Goal: Check status: Check status

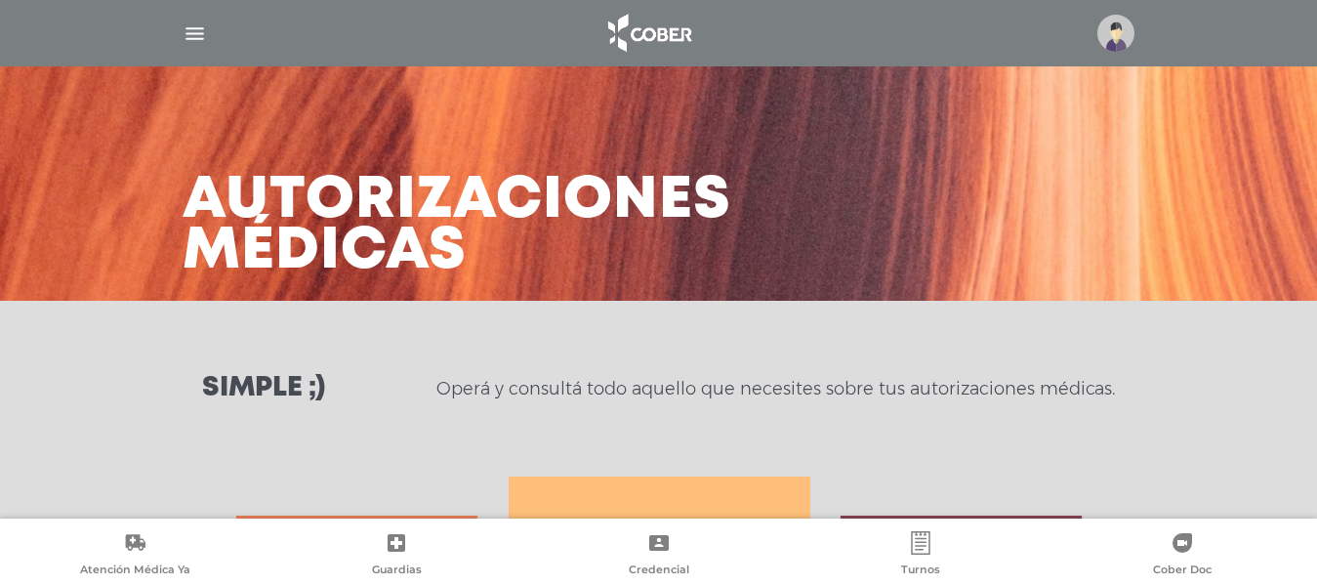
scroll to position [906, 0]
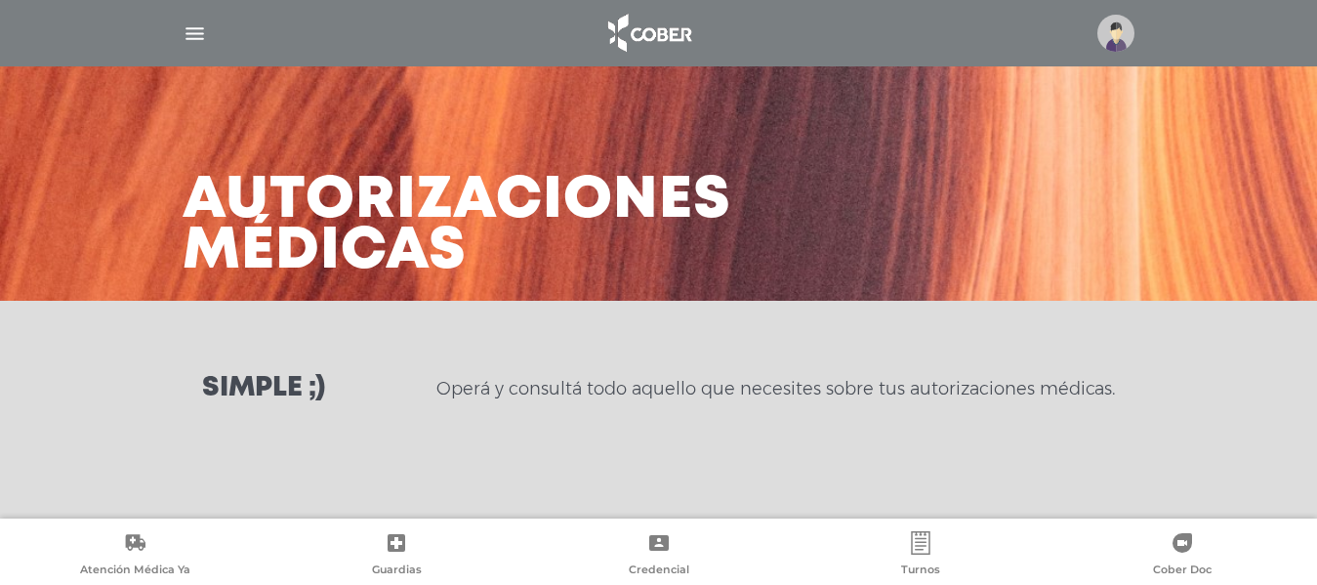
scroll to position [5, 0]
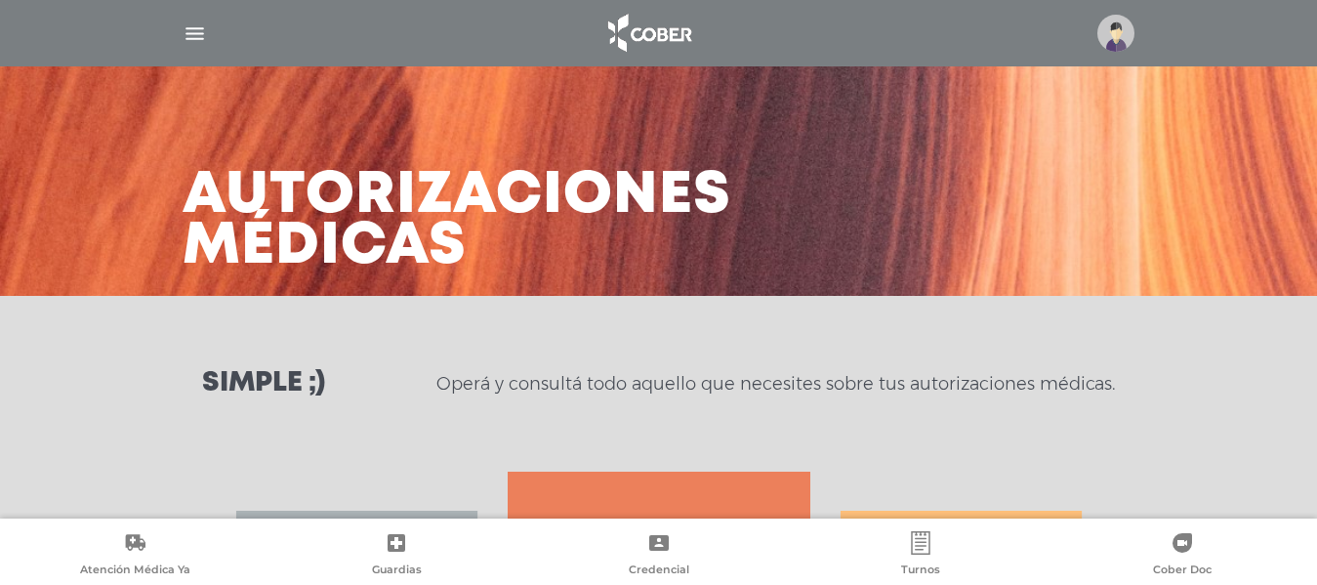
click at [704, 397] on div "Simple ;) Operá y consultá todo aquello que necesites sobre tus autorizaciones …" at bounding box center [658, 384] width 1317 height 176
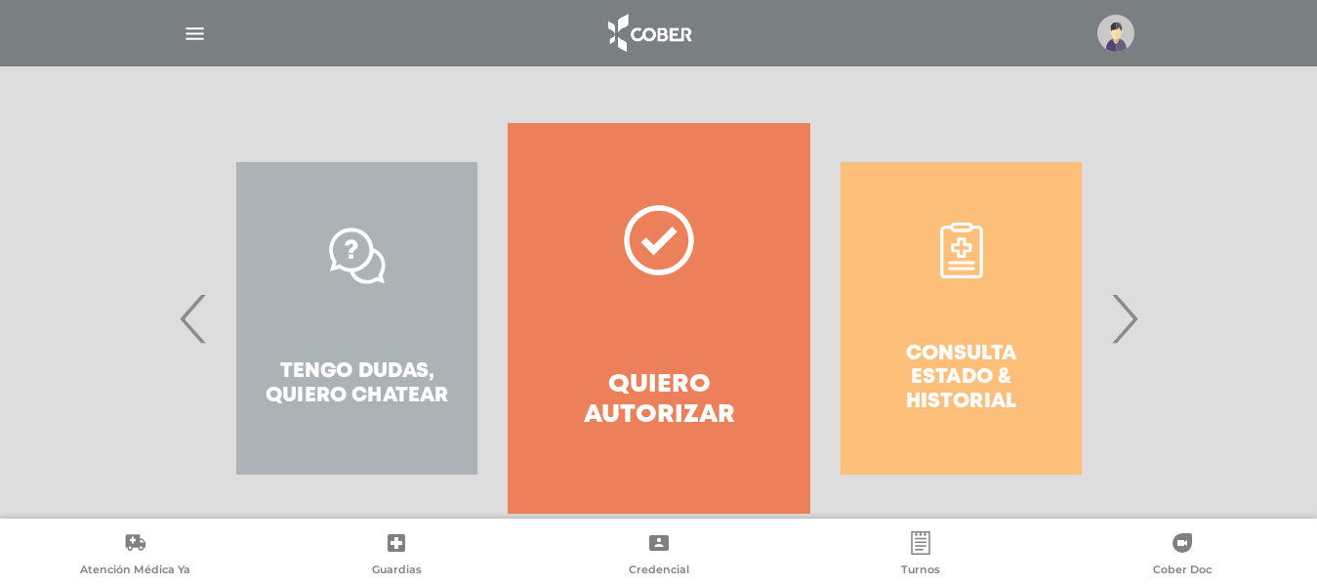
scroll to position [356, 0]
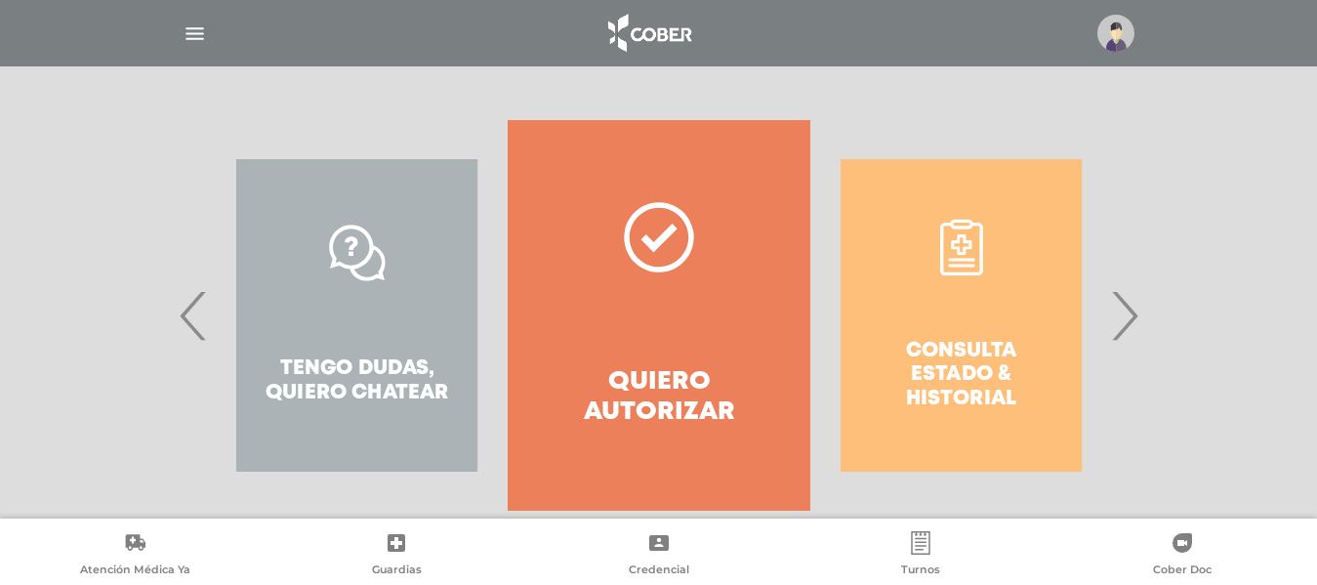
click at [944, 402] on div "Consulta estado & historial" at bounding box center [961, 315] width 302 height 390
click at [1127, 304] on span "›" at bounding box center [1124, 315] width 38 height 105
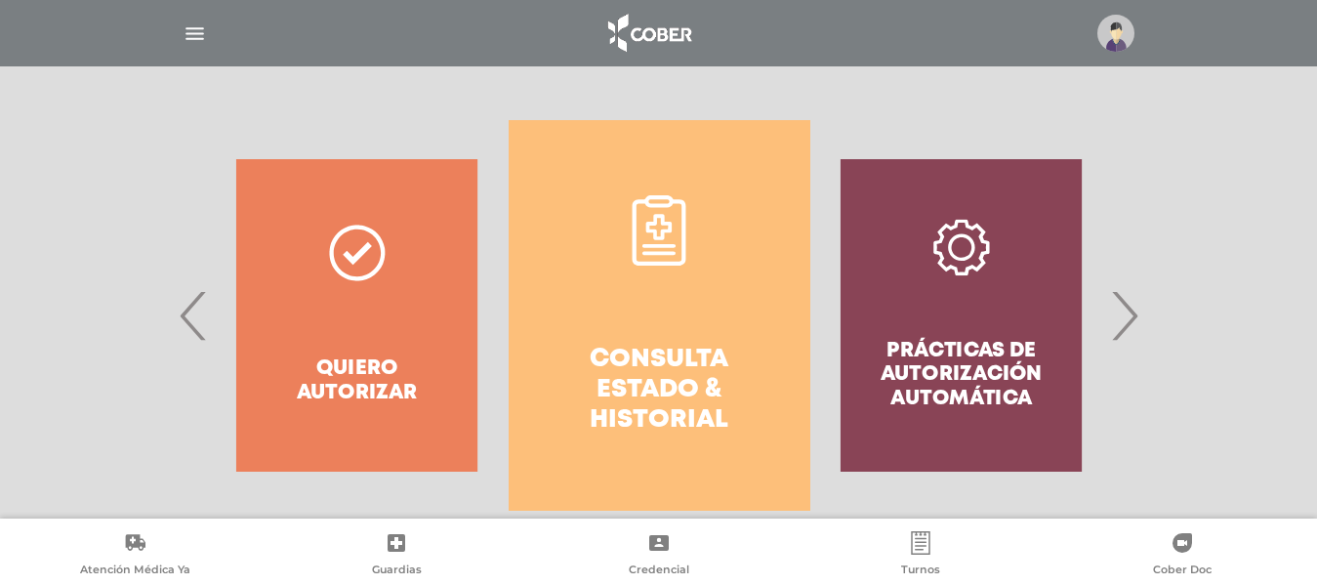
click at [652, 360] on h4 "Consulta estado & historial" at bounding box center [659, 391] width 231 height 92
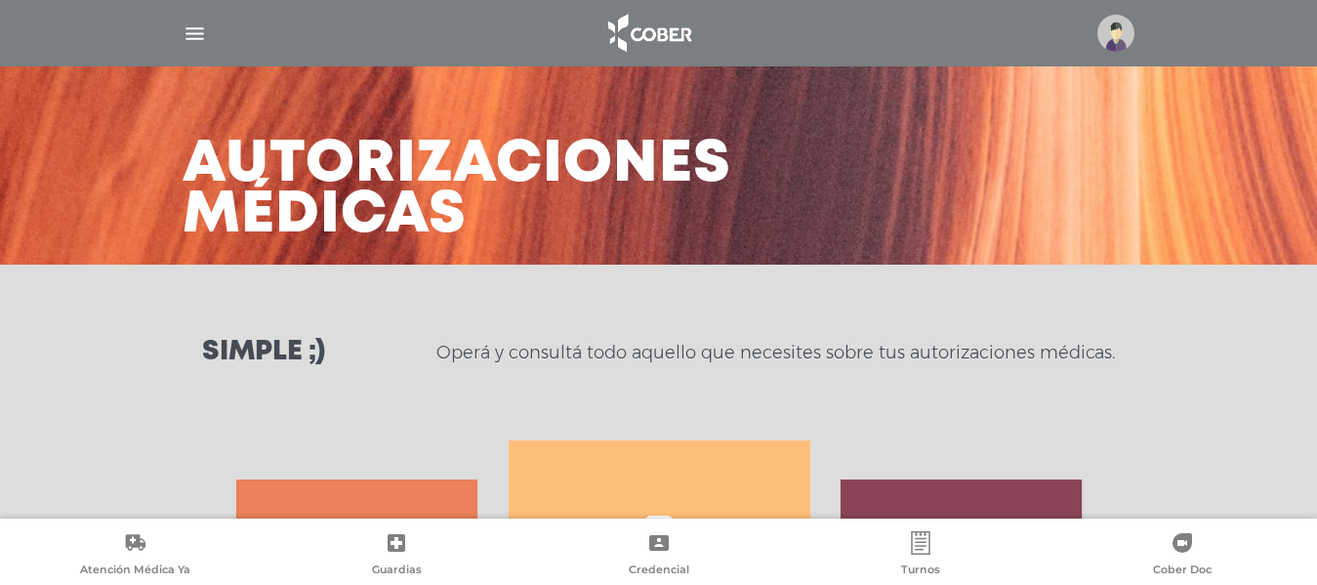
scroll to position [0, 0]
